Goal: Task Accomplishment & Management: Use online tool/utility

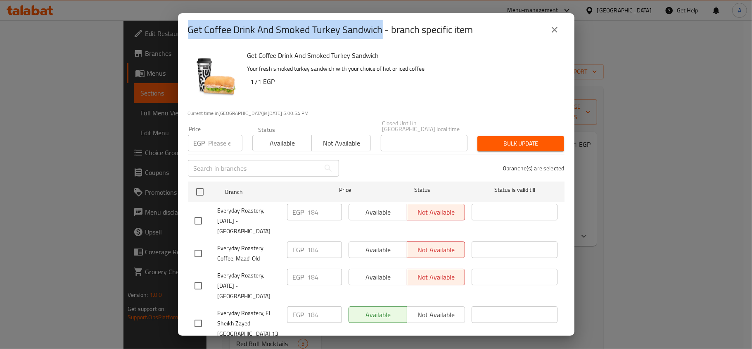
scroll to position [503, 0]
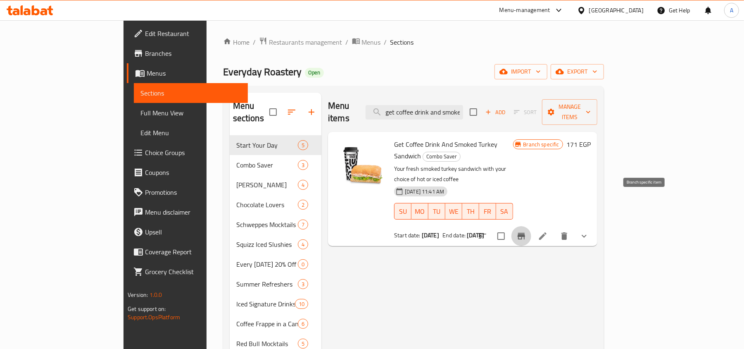
click at [269, 38] on span "Restaurants management" at bounding box center [306, 42] width 74 height 10
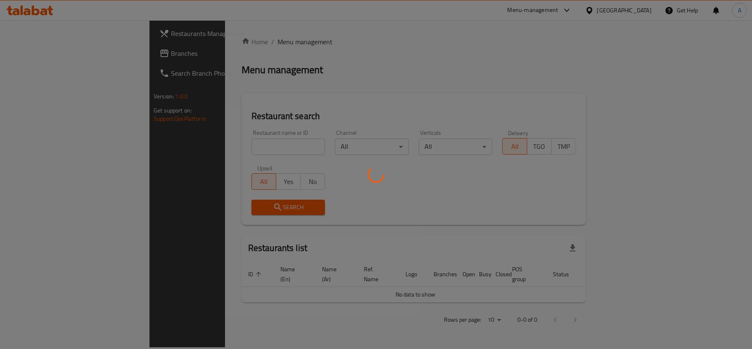
click at [183, 146] on div at bounding box center [376, 174] width 752 height 349
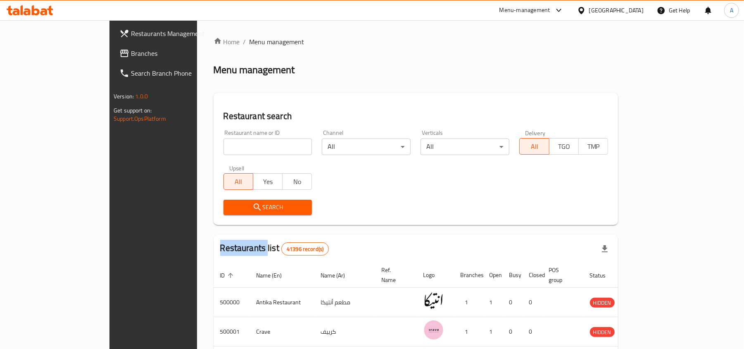
click at [214, 146] on div "Home / Menu management Menu management Restaurant search Restaurant name or ID …" at bounding box center [416, 303] width 405 height 532
click at [223, 146] on input "search" at bounding box center [267, 146] width 89 height 17
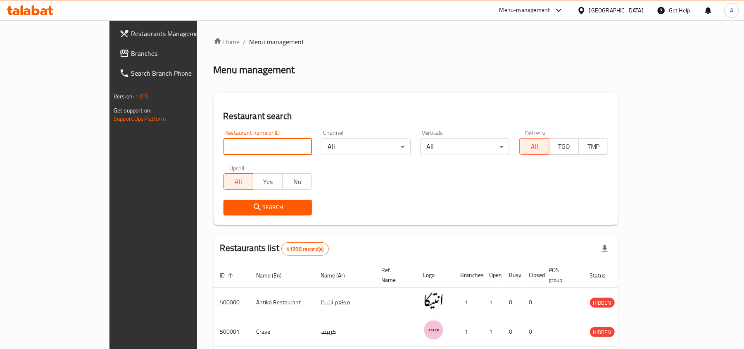
paste input "680331"
type input "680331"
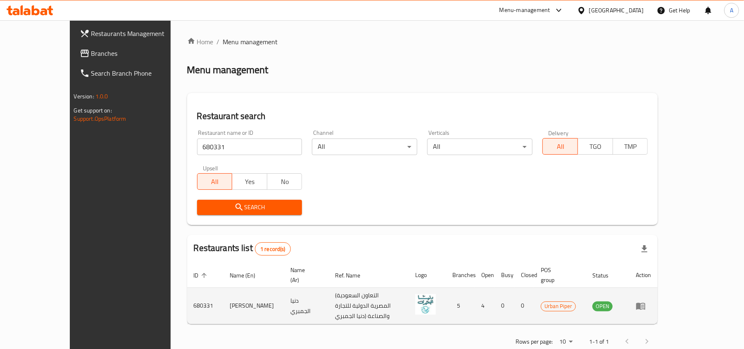
click at [575, 301] on span "Urban Piper" at bounding box center [558, 306] width 34 height 10
click at [651, 301] on link "enhanced table" at bounding box center [643, 306] width 15 height 10
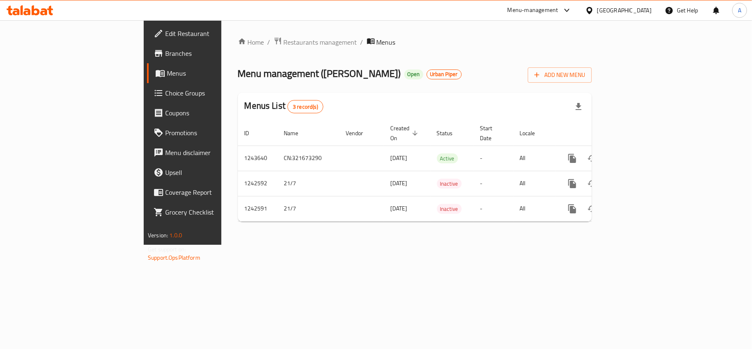
click at [165, 57] on span "Branches" at bounding box center [213, 53] width 97 height 10
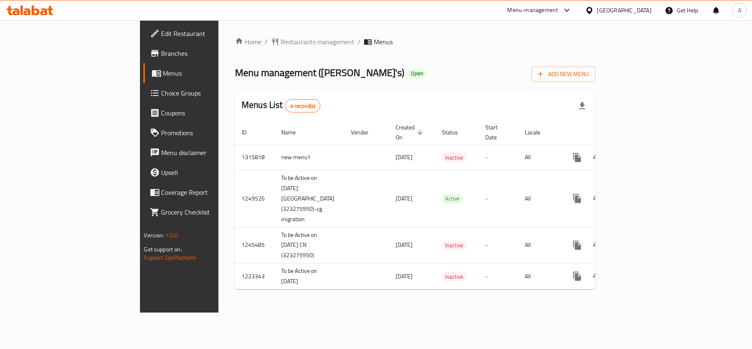
click at [243, 75] on span "Menu management ( [PERSON_NAME]'s )" at bounding box center [319, 72] width 169 height 19
copy span "[PERSON_NAME]'s"
click at [281, 40] on span "Restaurants management" at bounding box center [318, 42] width 74 height 10
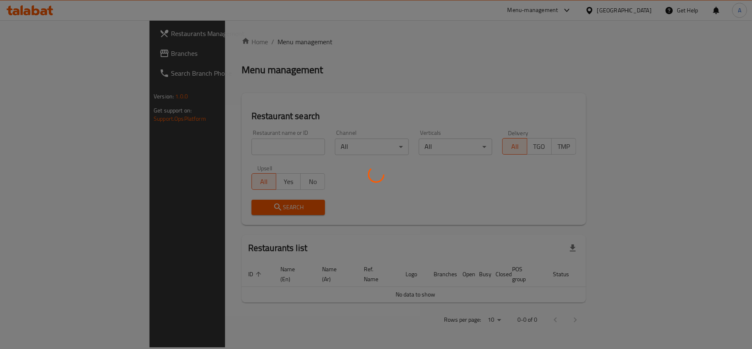
click at [162, 146] on div at bounding box center [376, 174] width 752 height 349
click at [194, 138] on div at bounding box center [376, 174] width 752 height 349
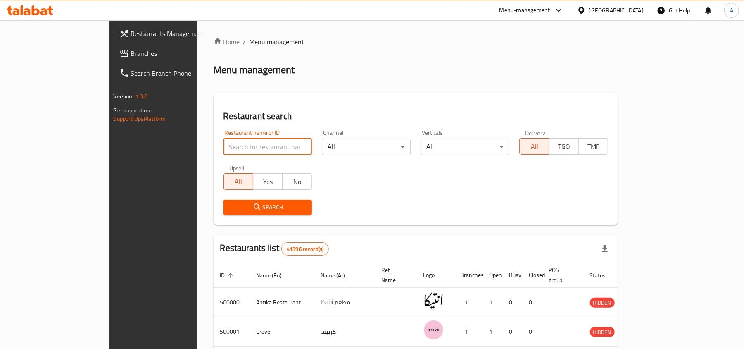
click at [223, 144] on input "search" at bounding box center [267, 146] width 89 height 17
paste input "[PERSON_NAME]'s"
type input "[PERSON_NAME]'s"
click button "Search" at bounding box center [267, 207] width 89 height 15
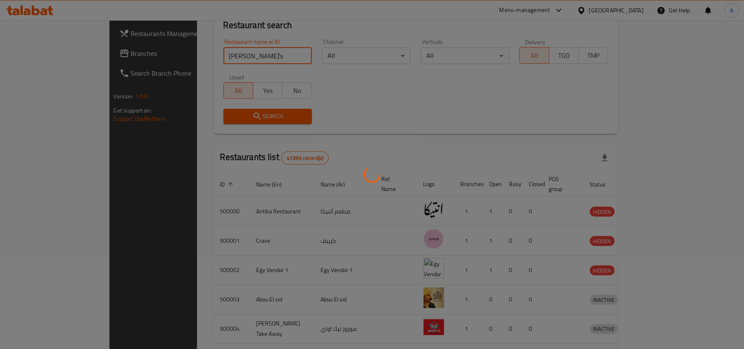
scroll to position [63, 0]
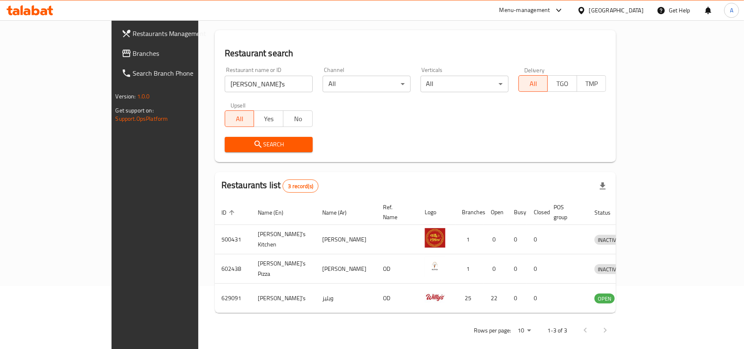
click at [502, 126] on div "Restaurant name or ID [PERSON_NAME]'s Restaurant name or ID Channel All ​ Verti…" at bounding box center [416, 109] width 392 height 95
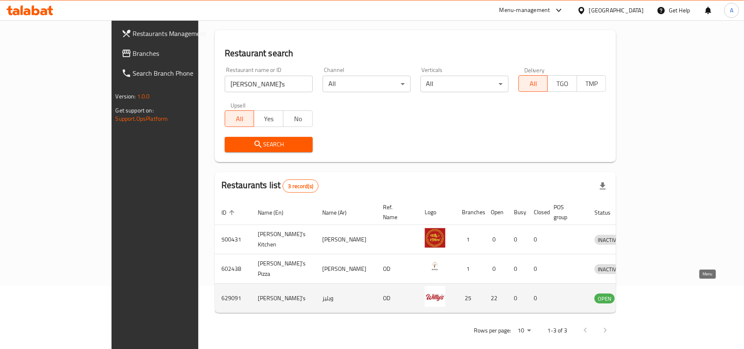
click at [649, 295] on icon "enhanced table" at bounding box center [643, 298] width 9 height 7
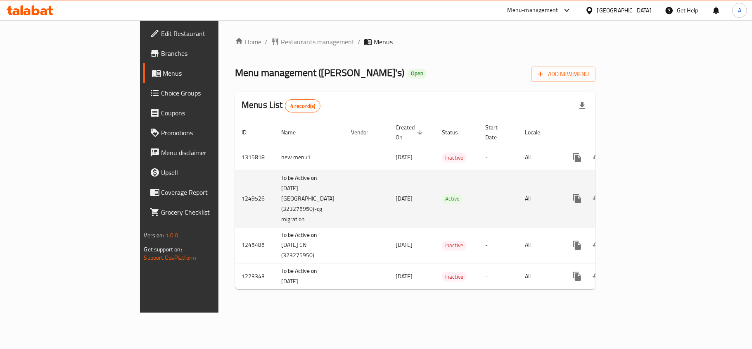
click at [275, 170] on td "To be Active on [DATE] [GEOGRAPHIC_DATA] (323275950)-cg migration" at bounding box center [310, 198] width 70 height 57
drag, startPoint x: 200, startPoint y: 168, endPoint x: 313, endPoint y: 184, distance: 113.9
click at [288, 178] on tr "1249526 To be Active on [DATE] CN (323275950)-cg migration [DATE] Active - All" at bounding box center [444, 198] width 418 height 57
click at [389, 184] on td "[DATE]" at bounding box center [412, 198] width 46 height 57
click at [642, 193] on icon "enhanced table" at bounding box center [637, 198] width 10 height 10
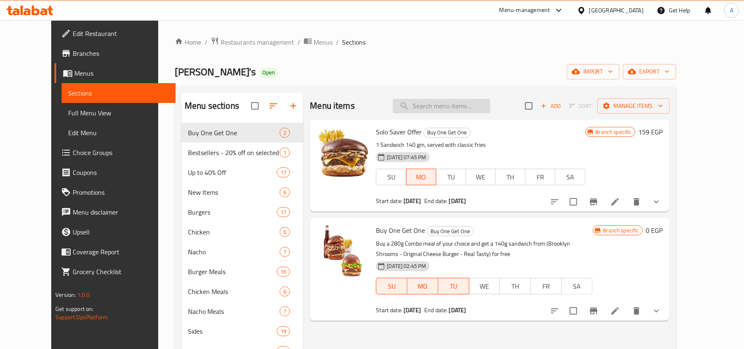
click at [490, 108] on input "search" at bounding box center [441, 106] width 97 height 14
paste input "Brooklyn' Shrooms 140g"
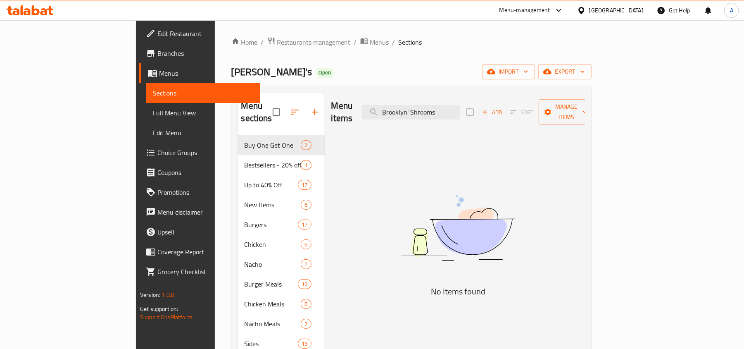
drag, startPoint x: 460, startPoint y: 107, endPoint x: 243, endPoint y: 88, distance: 218.1
click at [243, 88] on div "Menu sections Buy One Get One 2 Bestsellers - 20% off on selected items 1 Up to…" at bounding box center [411, 267] width 360 height 362
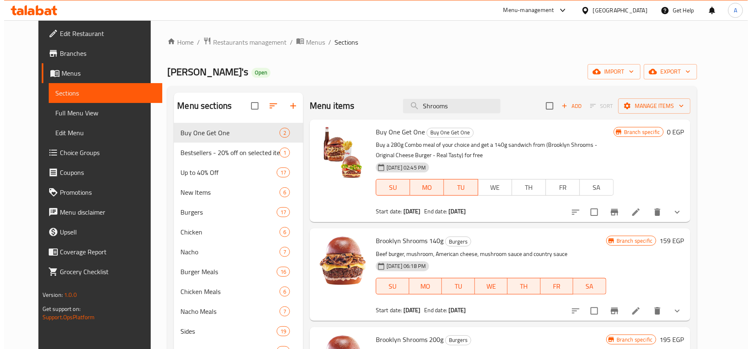
scroll to position [55, 0]
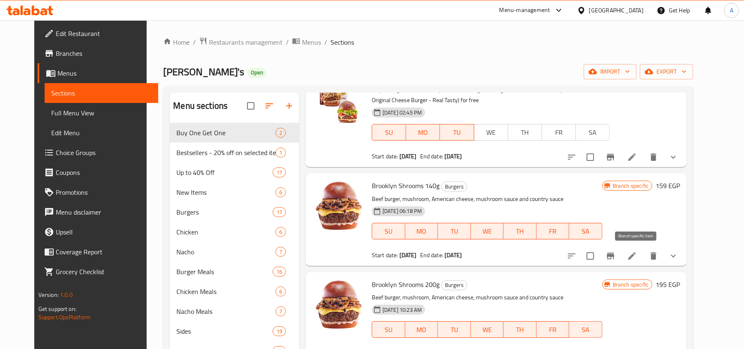
type input "Shrooms"
click at [616, 259] on icon "Branch-specific-item" at bounding box center [611, 256] width 10 height 10
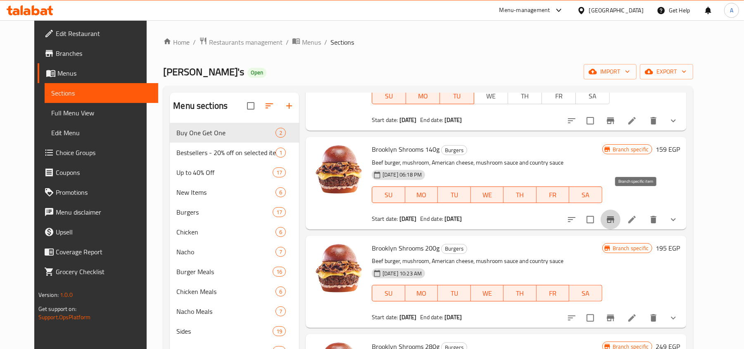
scroll to position [110, 0]
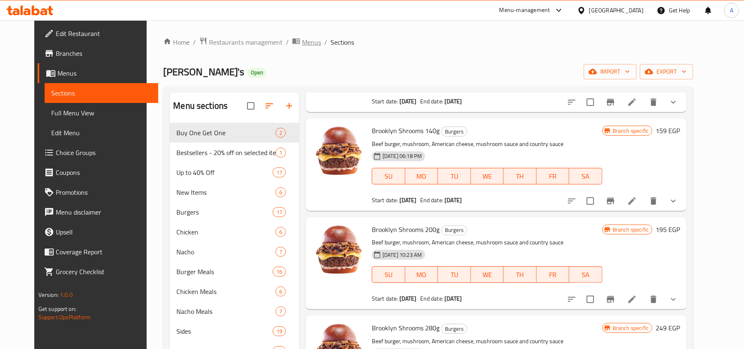
click at [302, 43] on span "Menus" at bounding box center [311, 42] width 19 height 10
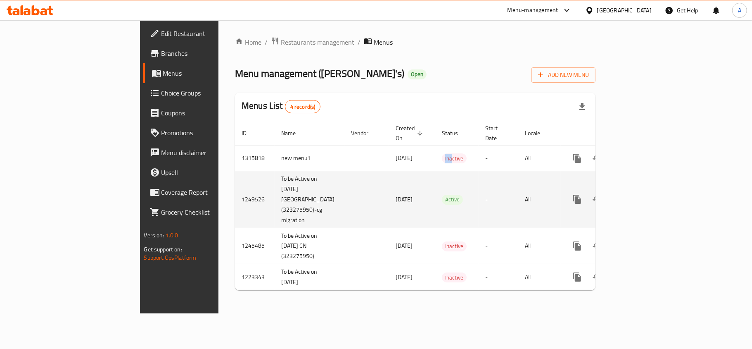
drag, startPoint x: 311, startPoint y: 147, endPoint x: 516, endPoint y: 175, distance: 206.4
click at [411, 149] on tr "1315818 new menu1 [DATE] Inactive - All" at bounding box center [444, 157] width 418 height 25
click at [642, 194] on icon "enhanced table" at bounding box center [637, 199] width 10 height 10
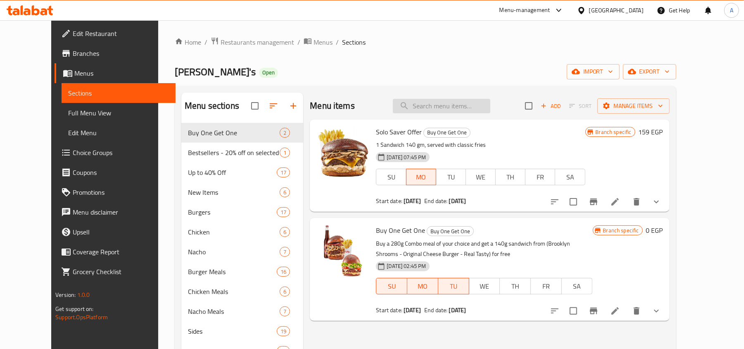
click at [448, 107] on input "search" at bounding box center [441, 106] width 97 height 14
paste input "Brooklyn' Shrooms 140g"
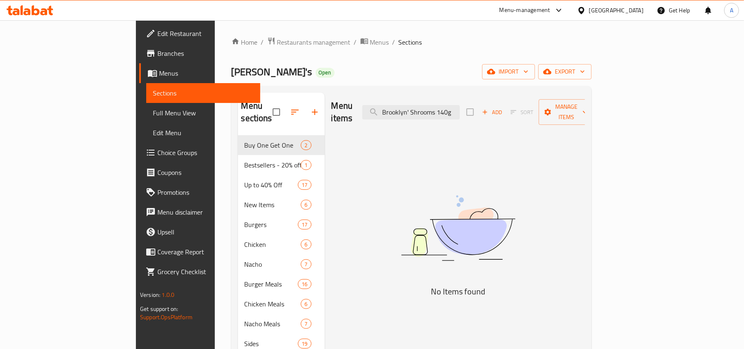
drag, startPoint x: 460, startPoint y: 108, endPoint x: 328, endPoint y: 96, distance: 132.3
click at [331, 96] on div "Menu items Brooklyn' Shrooms 140g Add Sort Manage items" at bounding box center [458, 112] width 254 height 39
click at [460, 109] on input "Shrooms 140g" at bounding box center [410, 112] width 97 height 14
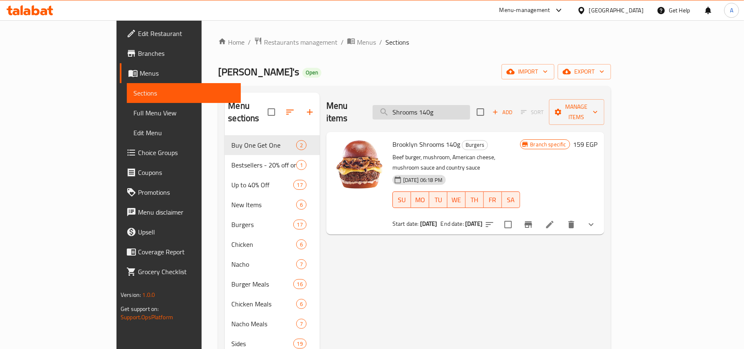
click at [467, 109] on input "Shrooms 140g" at bounding box center [421, 112] width 97 height 14
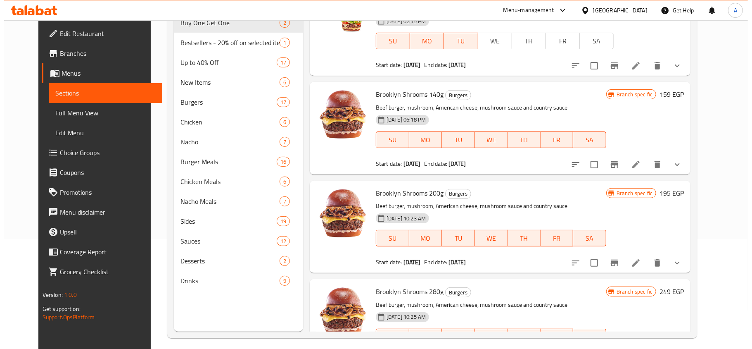
scroll to position [110, 0]
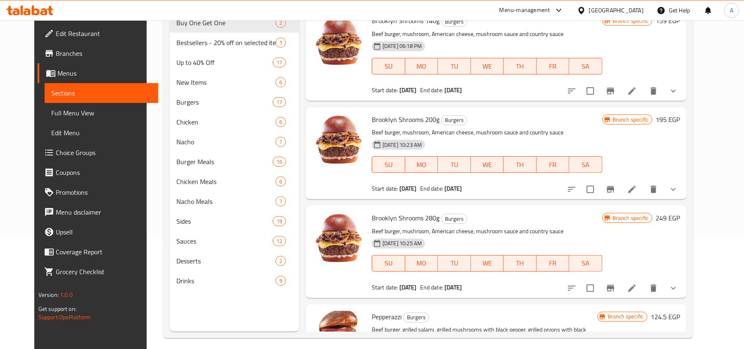
type input "Shrooms"
click at [614, 188] on icon "Branch-specific-item" at bounding box center [610, 189] width 7 height 7
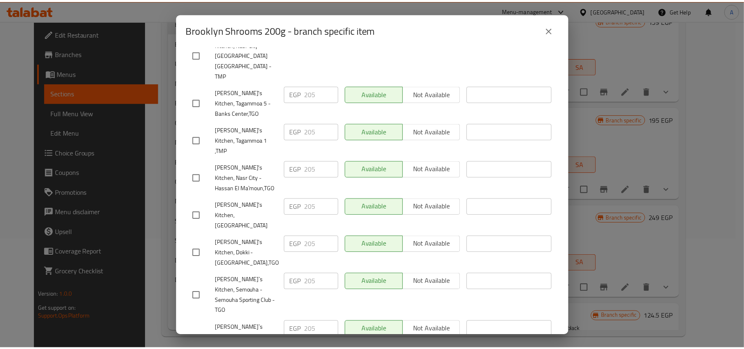
scroll to position [275, 0]
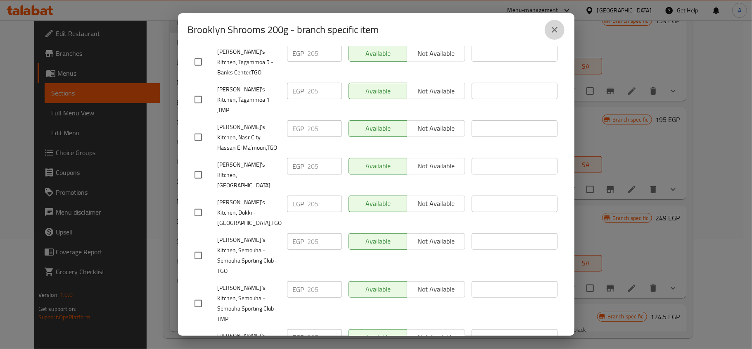
click at [552, 32] on icon "close" at bounding box center [555, 30] width 6 height 6
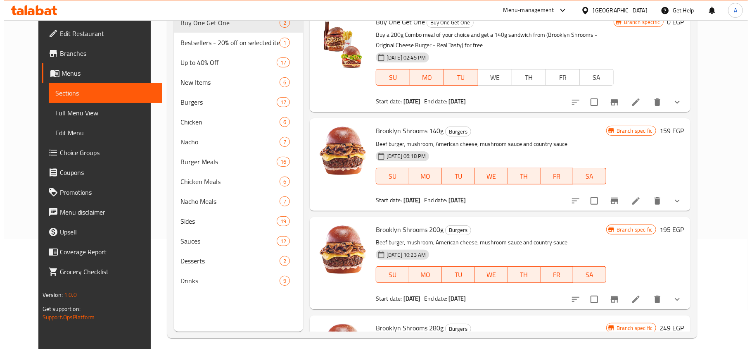
scroll to position [0, 0]
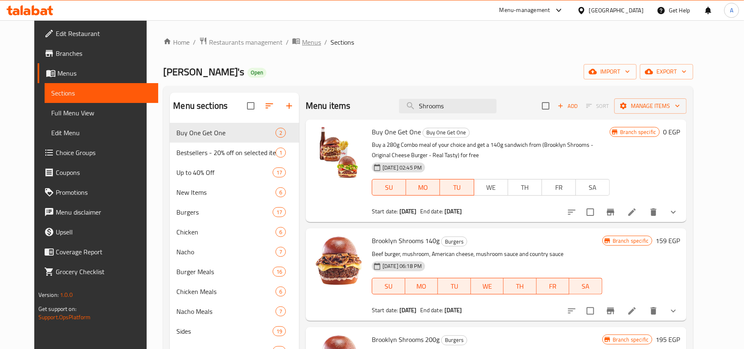
click at [302, 45] on span "Menus" at bounding box center [311, 42] width 19 height 10
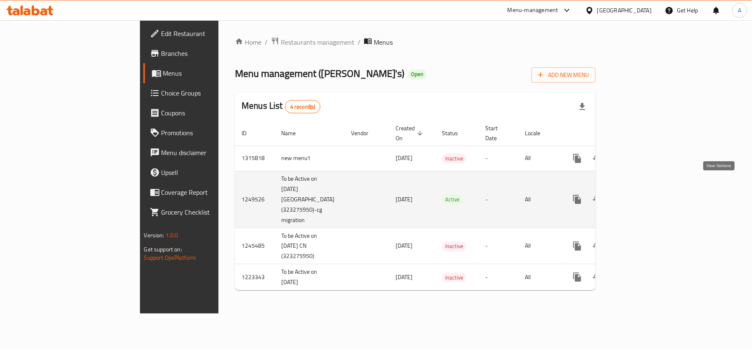
click at [642, 194] on icon "enhanced table" at bounding box center [637, 199] width 10 height 10
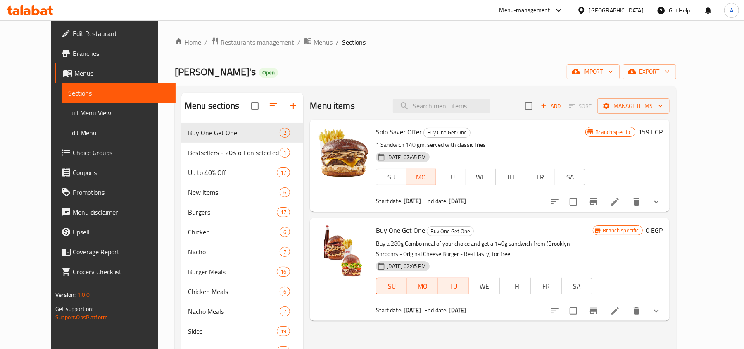
click at [346, 81] on div "Home / Restaurants management / Menus / Sections Willy's Open import export Men…" at bounding box center [426, 242] width 502 height 411
click at [549, 69] on div "[PERSON_NAME]'s Open import export" at bounding box center [426, 71] width 502 height 15
click at [670, 70] on span "export" at bounding box center [650, 72] width 40 height 10
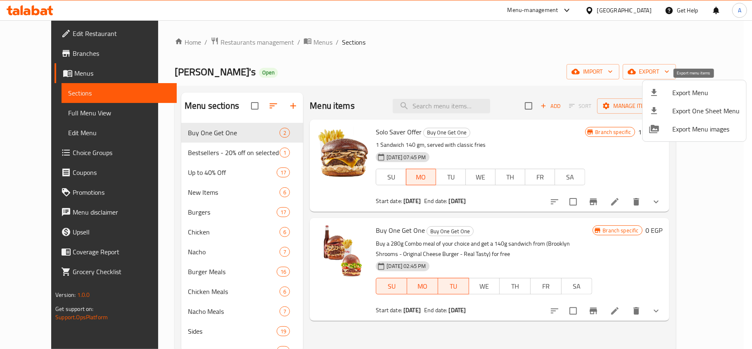
click at [694, 95] on span "Export Menu" at bounding box center [706, 93] width 67 height 10
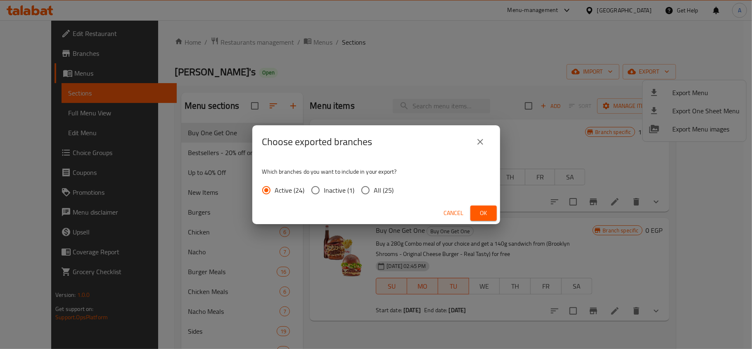
click at [375, 189] on span "All (25)" at bounding box center [384, 190] width 20 height 10
click at [374, 189] on input "All (25)" at bounding box center [365, 189] width 17 height 17
radio input "true"
click at [485, 213] on span "Ok" at bounding box center [483, 213] width 13 height 10
